Goal: Information Seeking & Learning: Learn about a topic

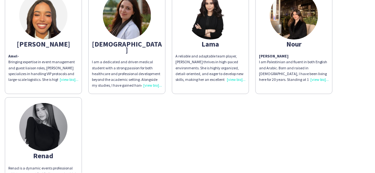
scroll to position [32, 0]
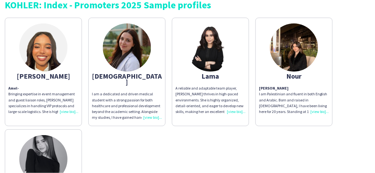
click at [240, 112] on div "A reliable and adaptable team player, [PERSON_NAME] thrives in high-paced envir…" at bounding box center [211, 100] width 70 height 29
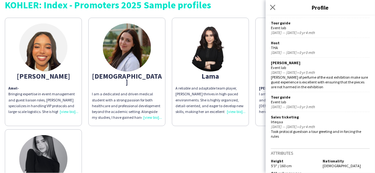
scroll to position [299, 0]
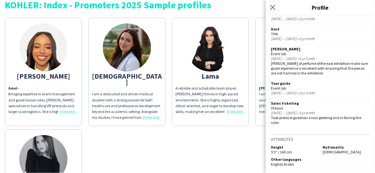
click at [205, 130] on div "[PERSON_NAME] - Bringing expertise in event management and guest liaison roles,…" at bounding box center [188, 123] width 366 height 218
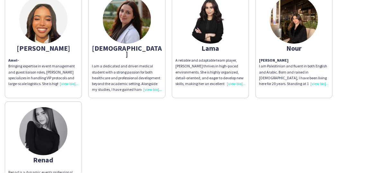
scroll to position [96, 0]
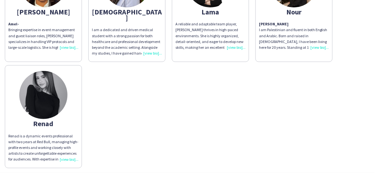
click at [65, 151] on div "Renad is a dynamic events professional with two years at Red Bull, managing hig…" at bounding box center [43, 147] width 70 height 29
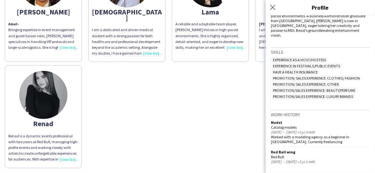
scroll to position [56, 0]
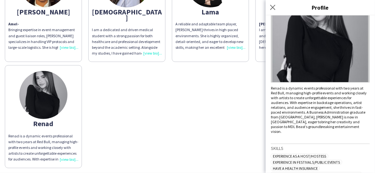
click at [144, 122] on div "[PERSON_NAME] - Bringing expertise in event management and guest liaison roles,…" at bounding box center [188, 59] width 366 height 218
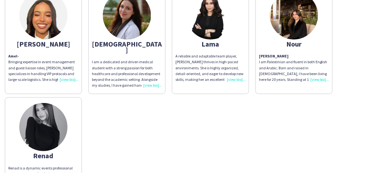
scroll to position [32, 0]
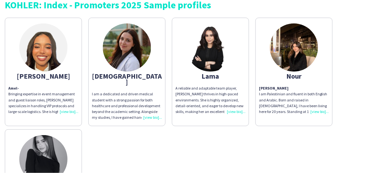
drag, startPoint x: 325, startPoint y: 137, endPoint x: 327, endPoint y: 130, distance: 7.3
click at [325, 137] on div "[PERSON_NAME] - Bringing expertise in event management and guest liaison roles,…" at bounding box center [188, 123] width 366 height 218
click at [322, 113] on div "[PERSON_NAME] I am Palestinian and fluent in both English and Arabic. Born and …" at bounding box center [294, 100] width 70 height 29
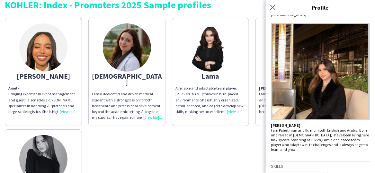
scroll to position [0, 0]
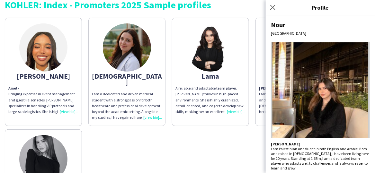
click at [116, 150] on div "[PERSON_NAME] - Bringing expertise in event management and guest liaison roles,…" at bounding box center [188, 123] width 366 height 218
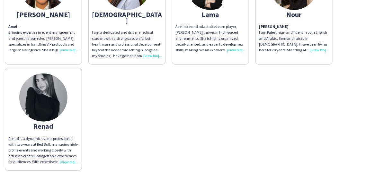
scroll to position [96, 0]
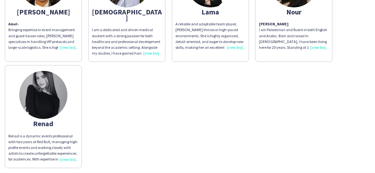
click at [68, 154] on div "Renad is a dynamic events professional with two years at Red Bull, managing hig…" at bounding box center [43, 147] width 70 height 29
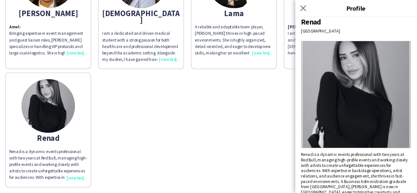
scroll to position [5, 0]
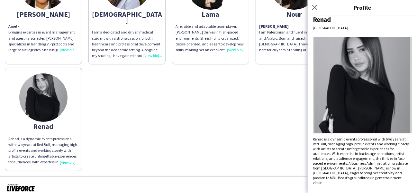
drag, startPoint x: 177, startPoint y: 161, endPoint x: 170, endPoint y: 159, distance: 7.7
click at [177, 161] on div "[PERSON_NAME] - Bringing expertise in event management and guest liaison roles,…" at bounding box center [208, 61] width 407 height 218
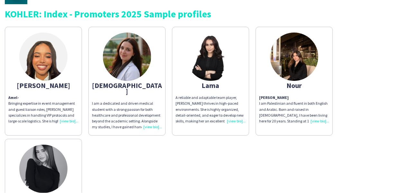
scroll to position [23, 0]
click at [69, 123] on div "Amel - Bringing expertise in event management and guest liaison roles, [PERSON_…" at bounding box center [43, 109] width 70 height 29
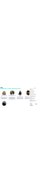
scroll to position [335, 0]
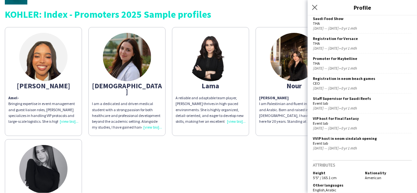
click at [150, 157] on div "[PERSON_NAME] - Bringing expertise in event management and guest liaison roles,…" at bounding box center [208, 133] width 407 height 218
